Goal: Find specific page/section: Find specific page/section

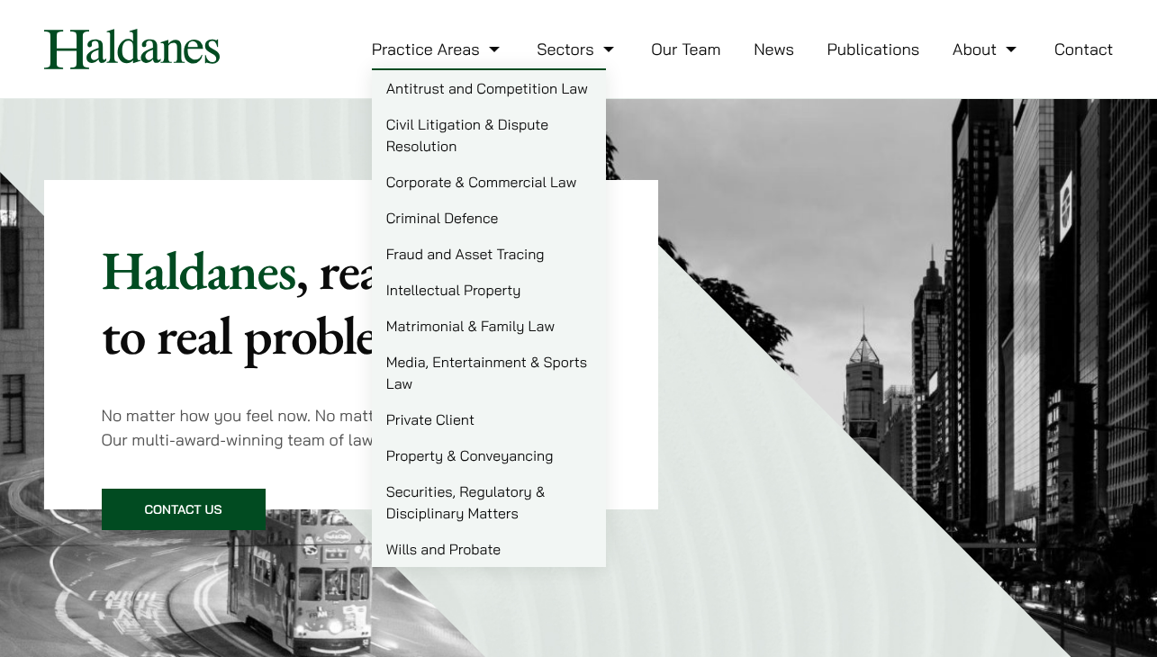
scroll to position [41, 0]
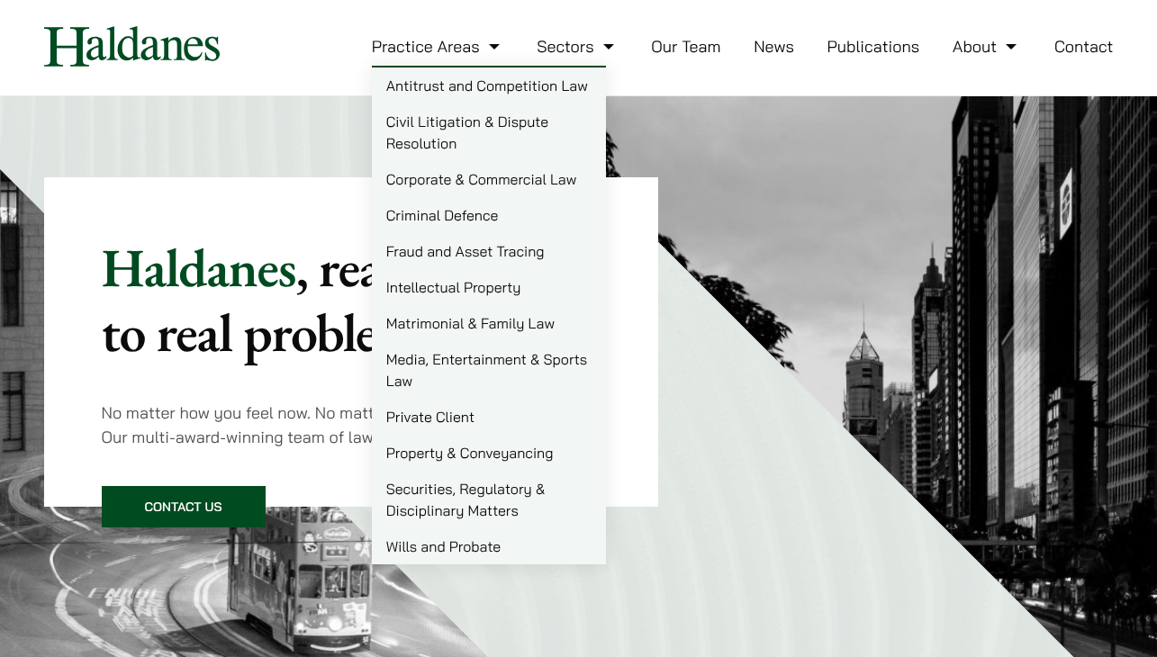
click at [470, 217] on link "Criminal Defence" at bounding box center [489, 215] width 234 height 36
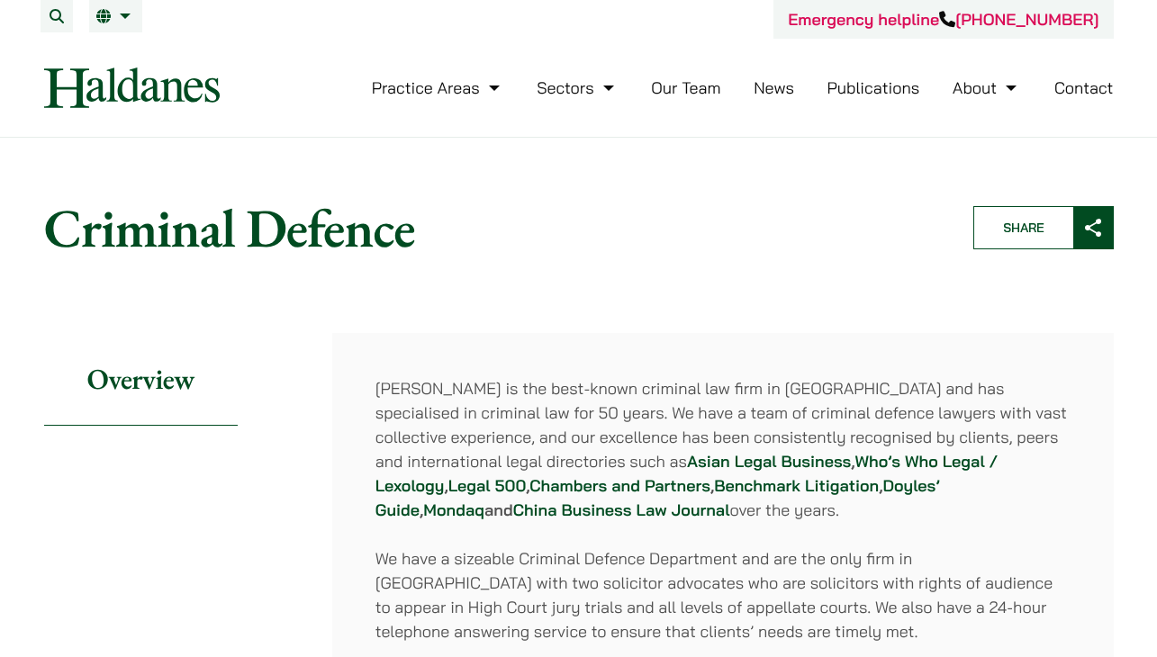
click at [694, 93] on link "Our Team" at bounding box center [685, 87] width 69 height 21
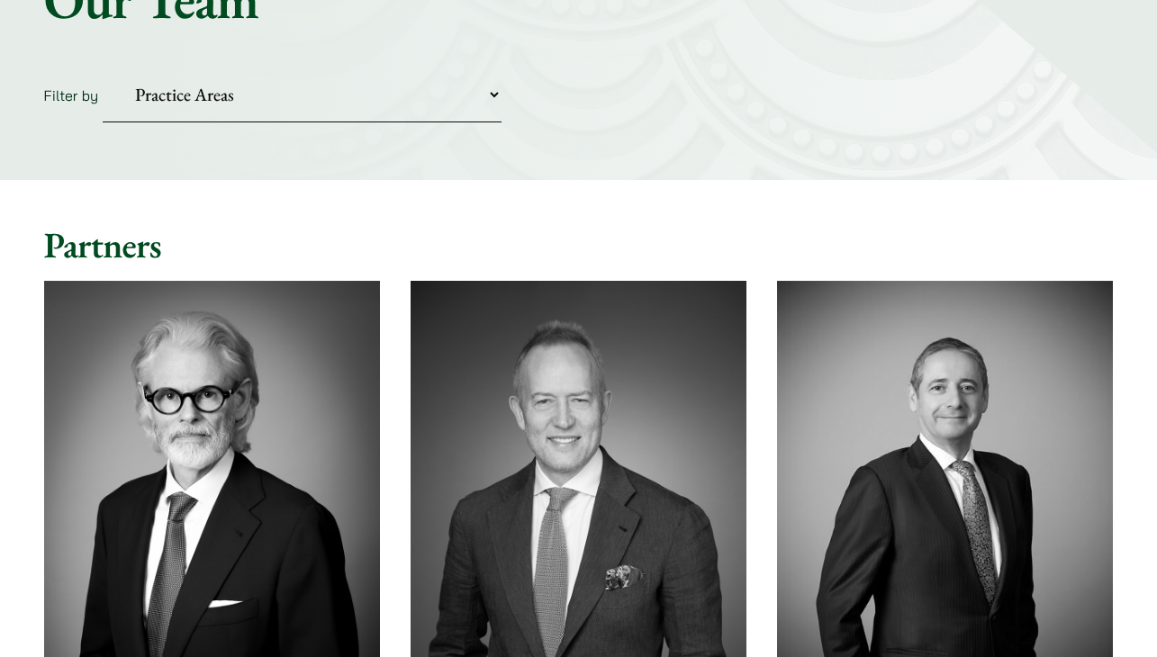
scroll to position [231, 0]
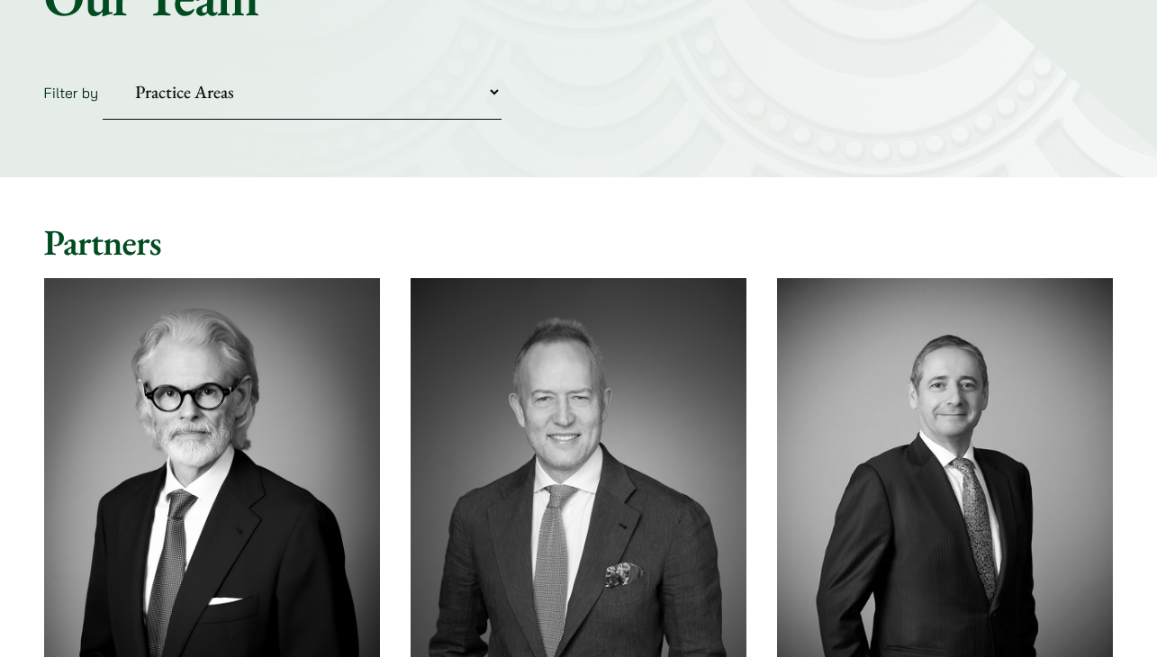
select select "criminal-defence"
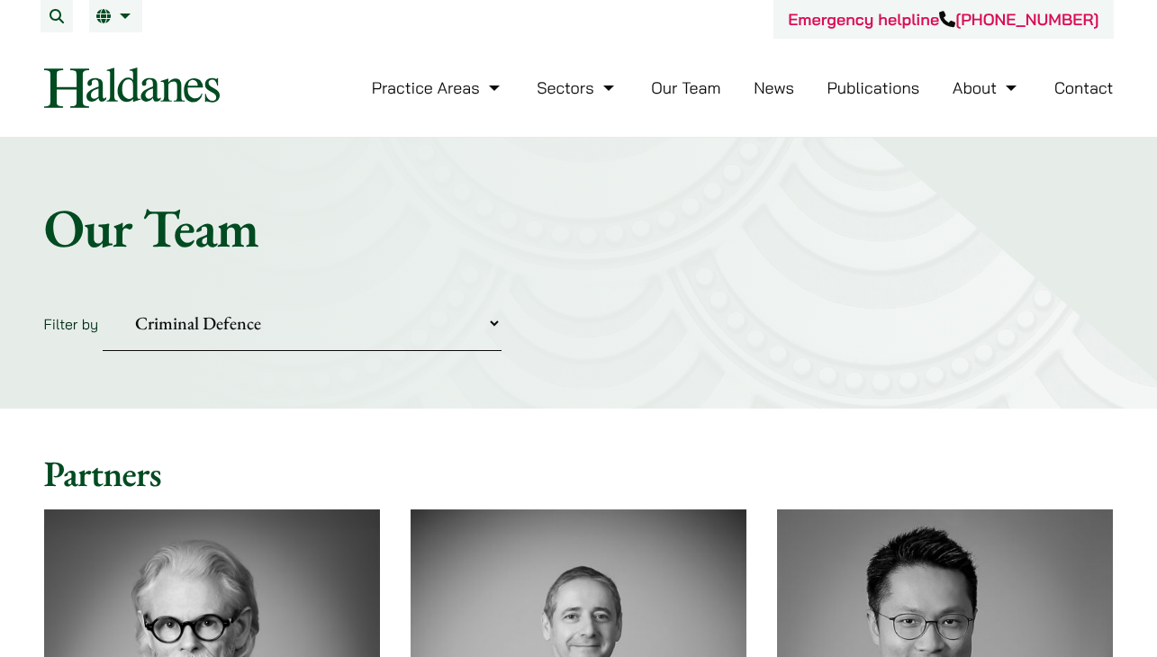
scroll to position [0, 0]
click at [1087, 94] on link "Contact" at bounding box center [1083, 87] width 59 height 21
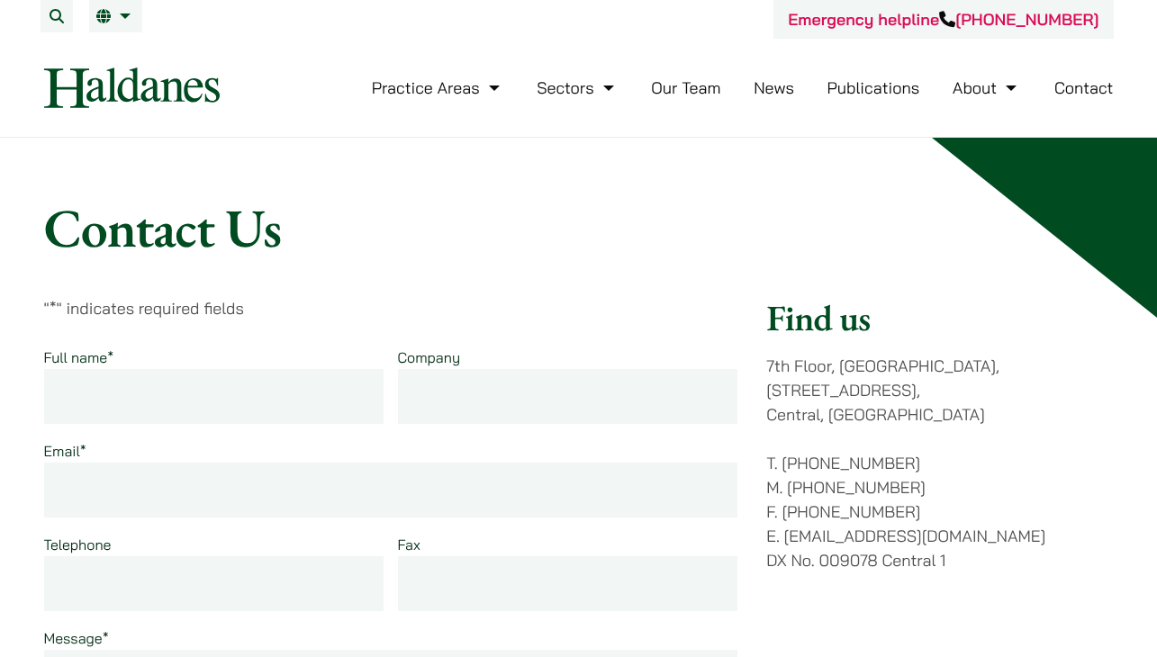
click at [671, 92] on link "Our Team" at bounding box center [685, 87] width 69 height 21
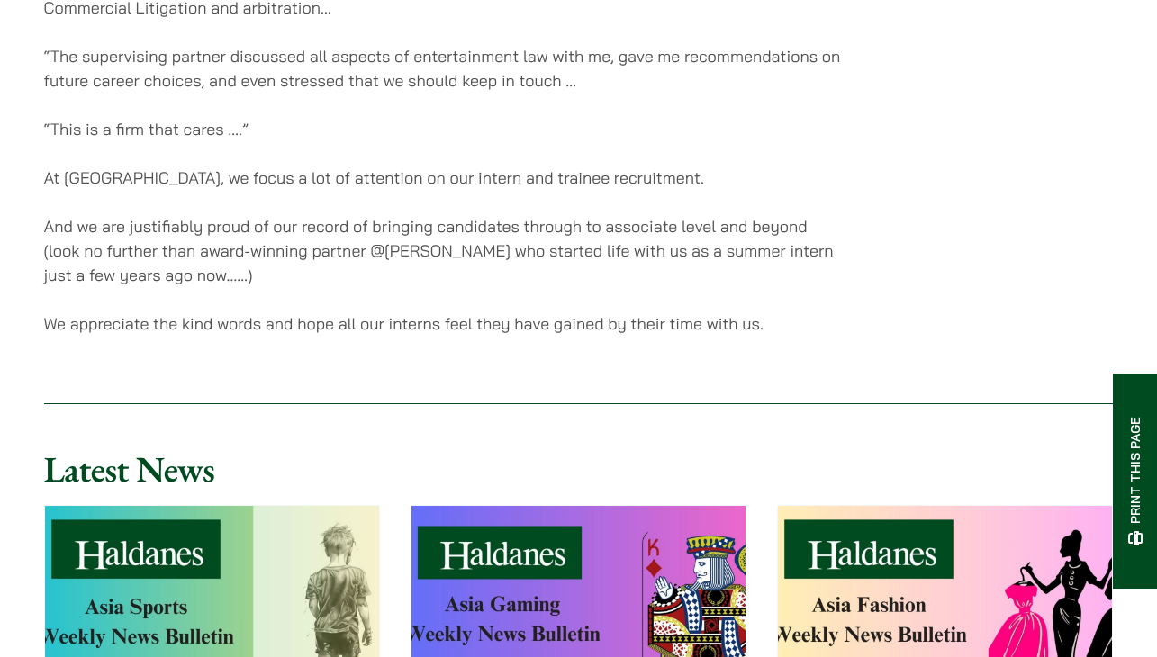
scroll to position [753, 0]
